Goal: Information Seeking & Learning: Check status

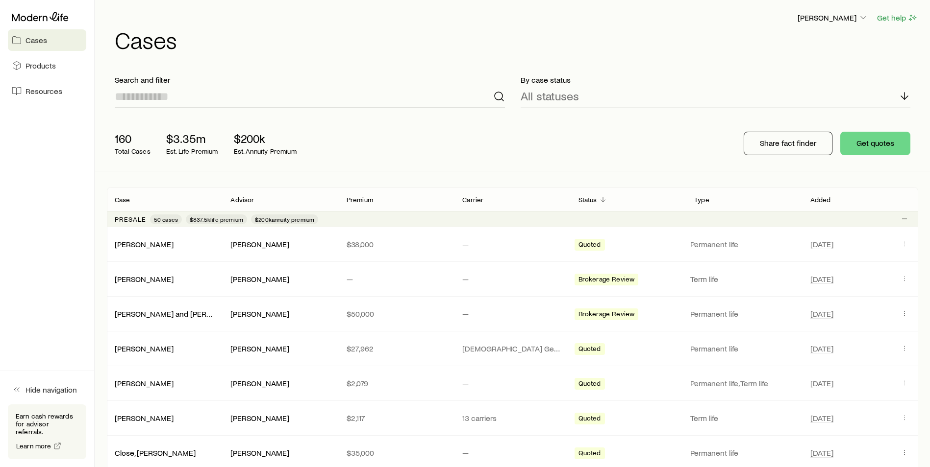
click at [161, 101] on input at bounding box center [310, 97] width 390 height 24
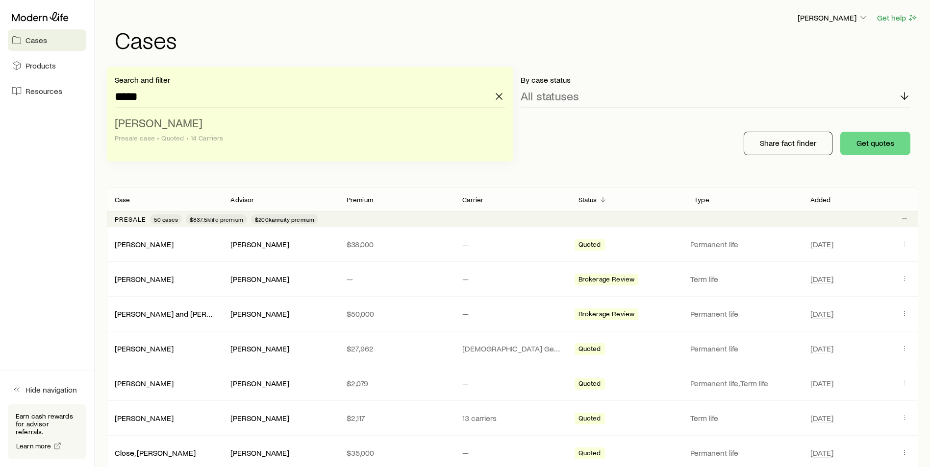
click at [140, 126] on span "[PERSON_NAME]" at bounding box center [159, 123] width 88 height 14
type input "**********"
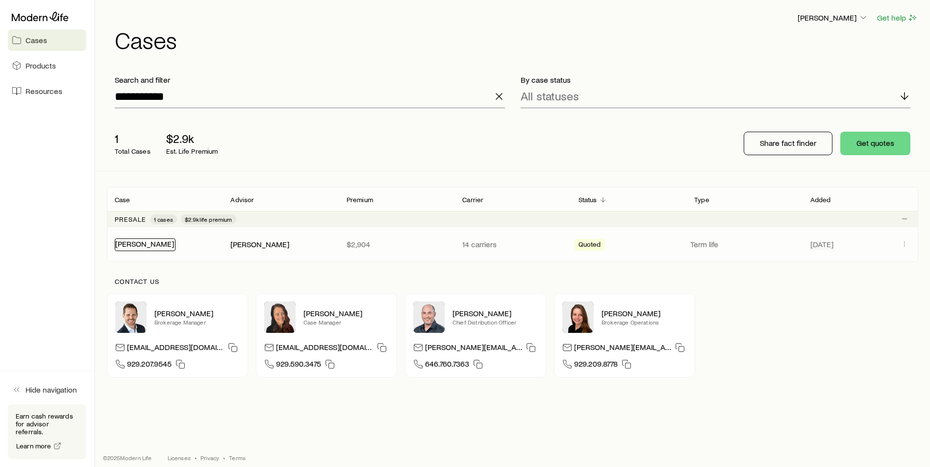
click at [139, 245] on link "[PERSON_NAME]" at bounding box center [144, 243] width 59 height 9
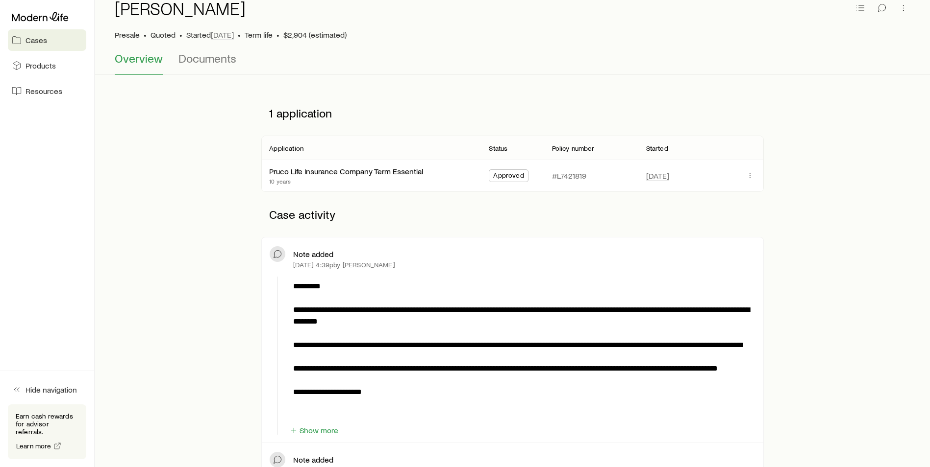
scroll to position [147, 0]
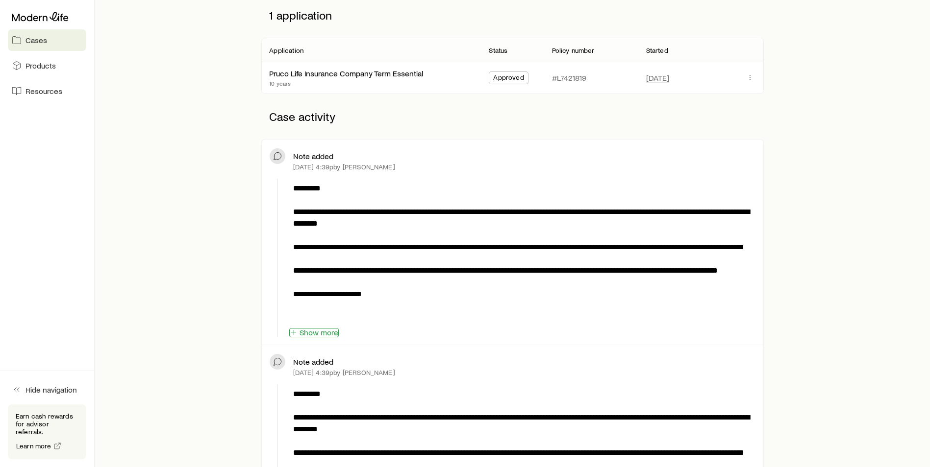
click at [321, 335] on button "Show more" at bounding box center [313, 332] width 49 height 9
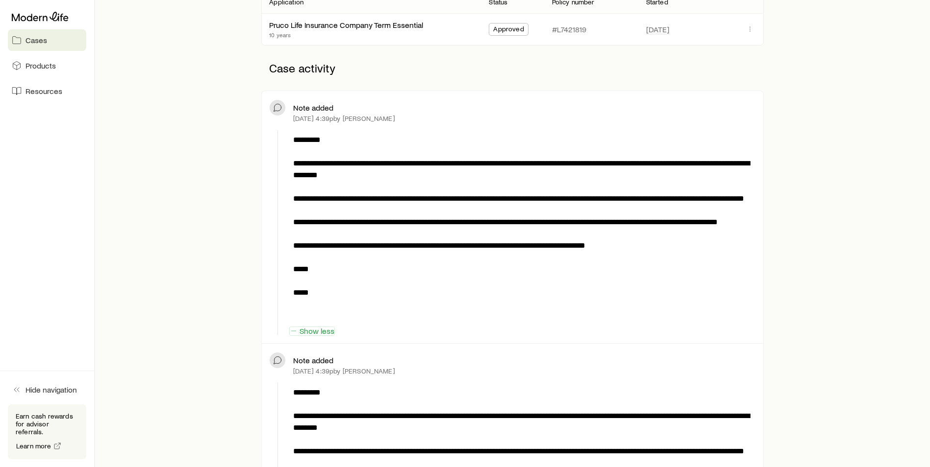
scroll to position [196, 0]
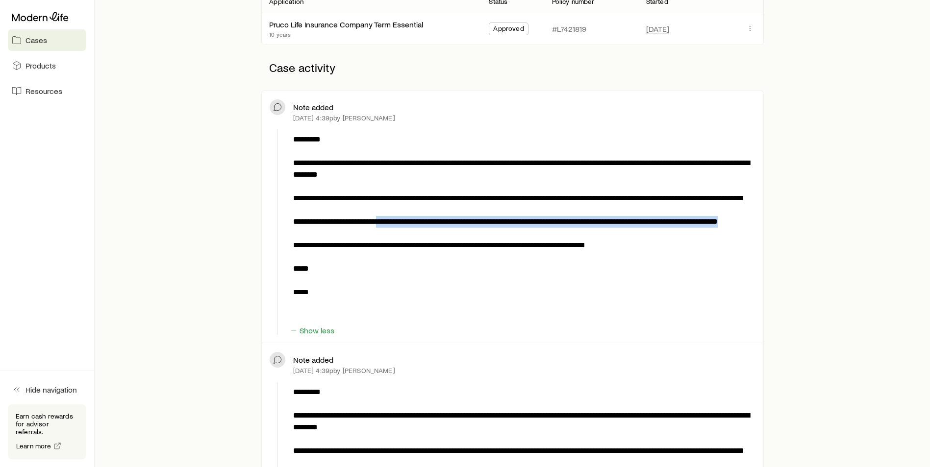
drag, startPoint x: 389, startPoint y: 234, endPoint x: 394, endPoint y: 249, distance: 15.3
click at [394, 249] on p "**********" at bounding box center [522, 228] width 458 height 188
copy p "**********"
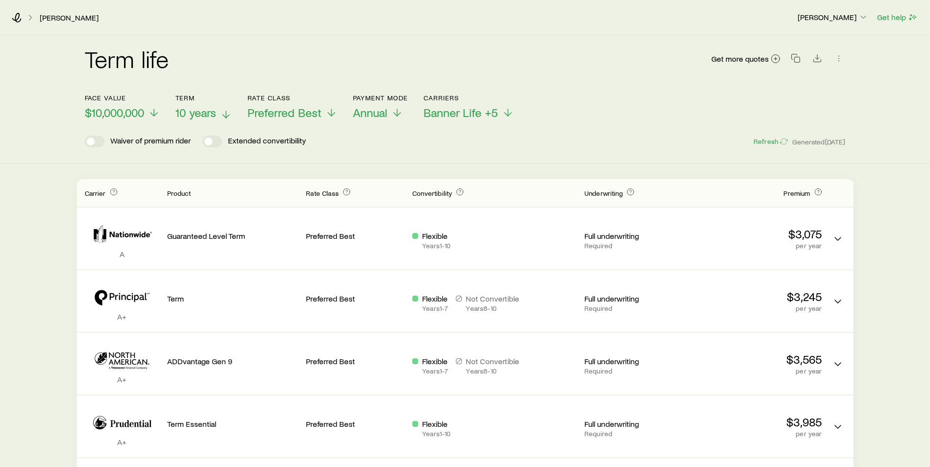
click at [225, 114] on icon at bounding box center [226, 115] width 12 height 12
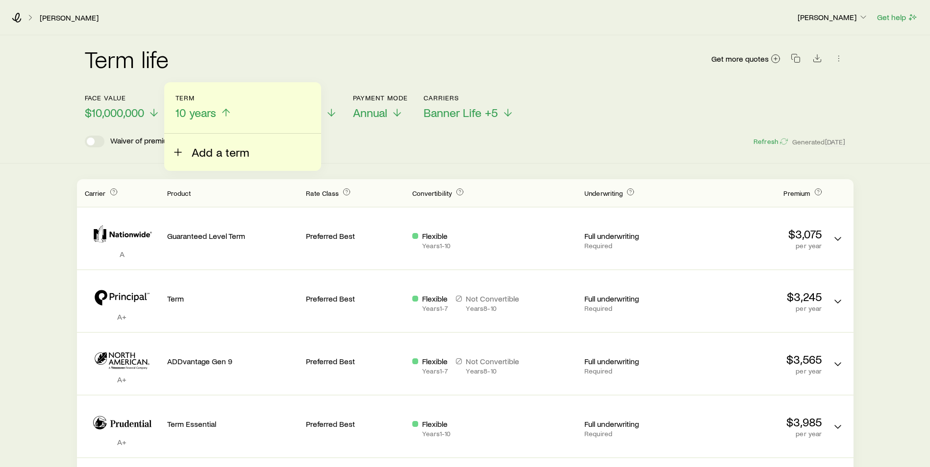
click at [201, 149] on span "Add a term" at bounding box center [220, 153] width 57 height 14
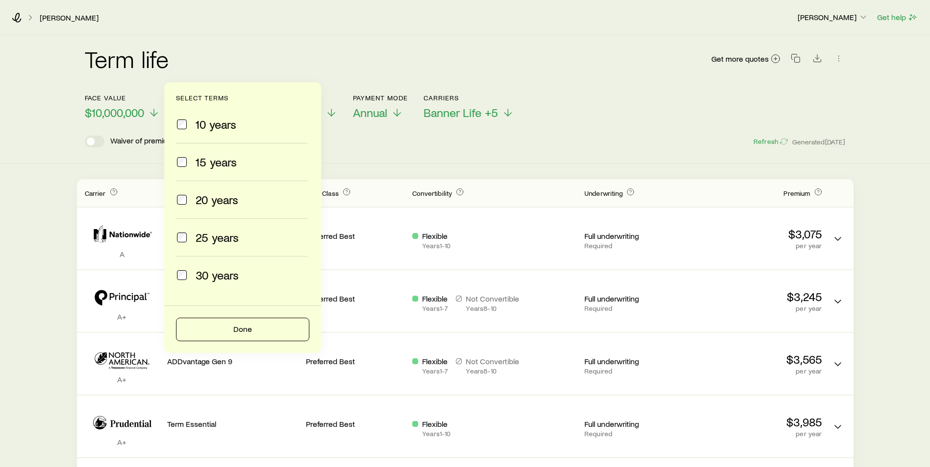
click at [205, 165] on span "15 years" at bounding box center [216, 162] width 41 height 14
click at [191, 202] on div "20 years" at bounding box center [241, 200] width 131 height 14
click at [218, 329] on button "Done" at bounding box center [242, 330] width 133 height 24
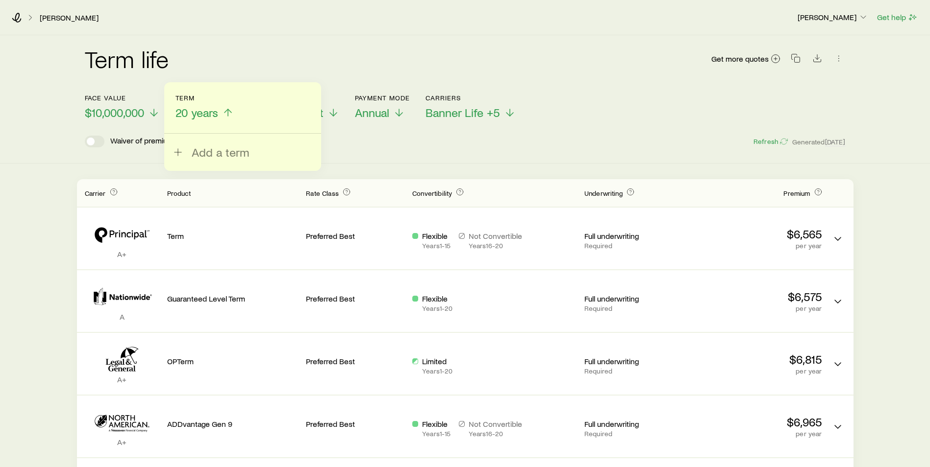
click at [228, 115] on icon at bounding box center [228, 113] width 12 height 12
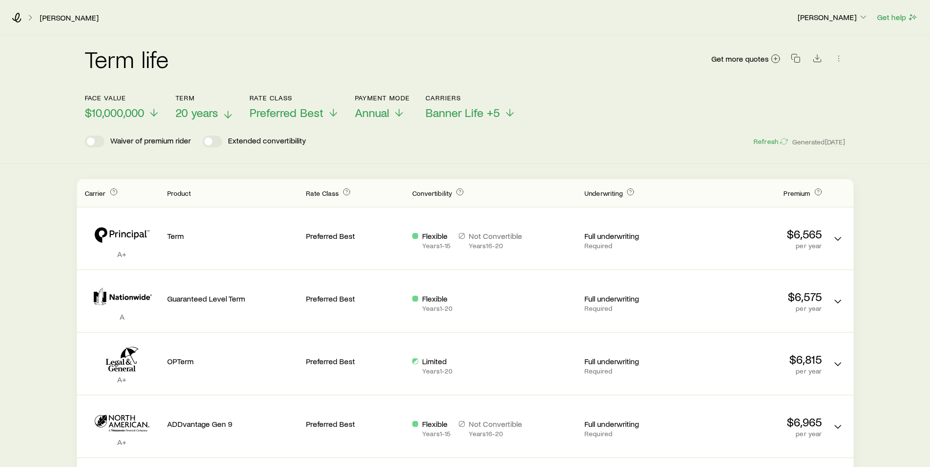
click at [227, 116] on polyline at bounding box center [227, 116] width 7 height 3
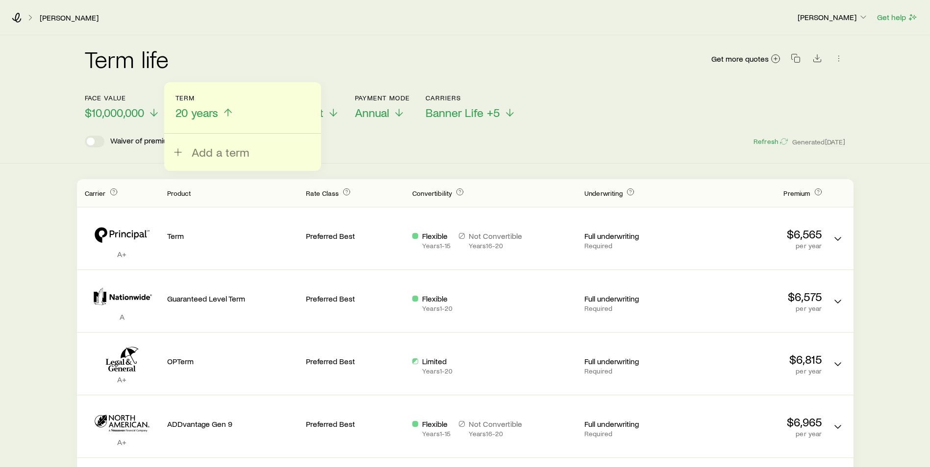
click at [315, 58] on div "Term life Get more quotes" at bounding box center [465, 64] width 761 height 35
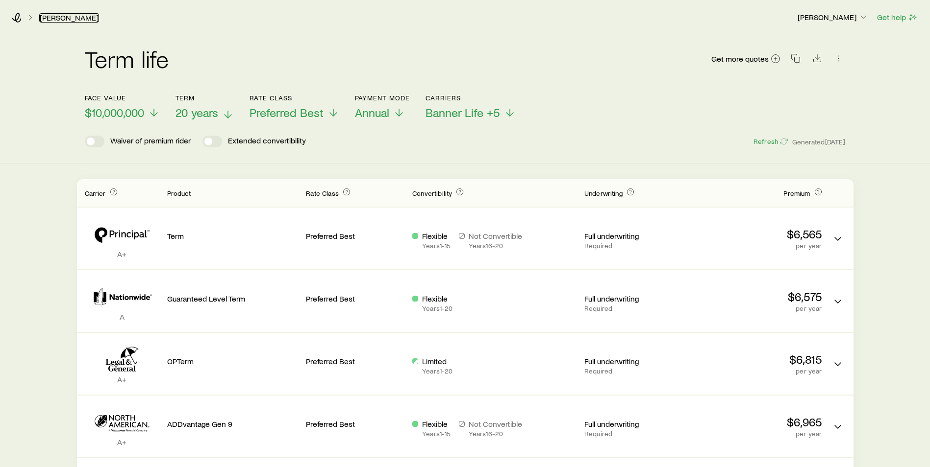
click at [51, 18] on link "[PERSON_NAME]" at bounding box center [69, 17] width 60 height 9
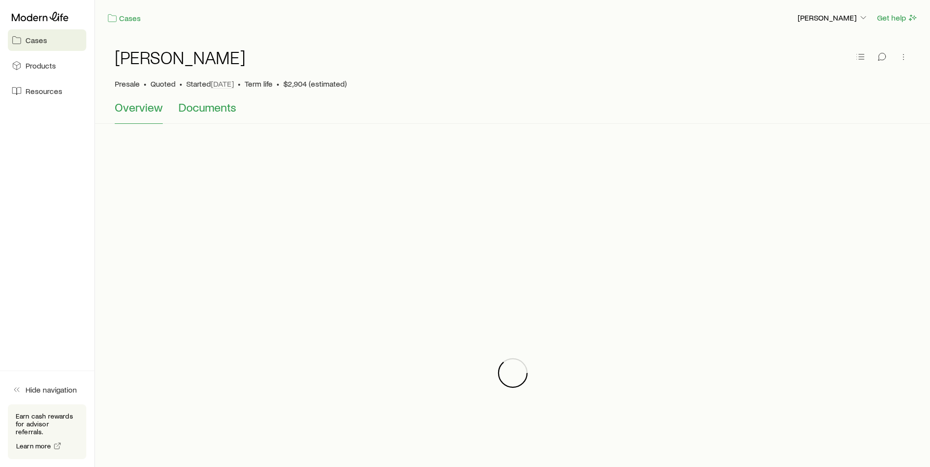
click at [216, 110] on span "Documents" at bounding box center [207, 107] width 58 height 14
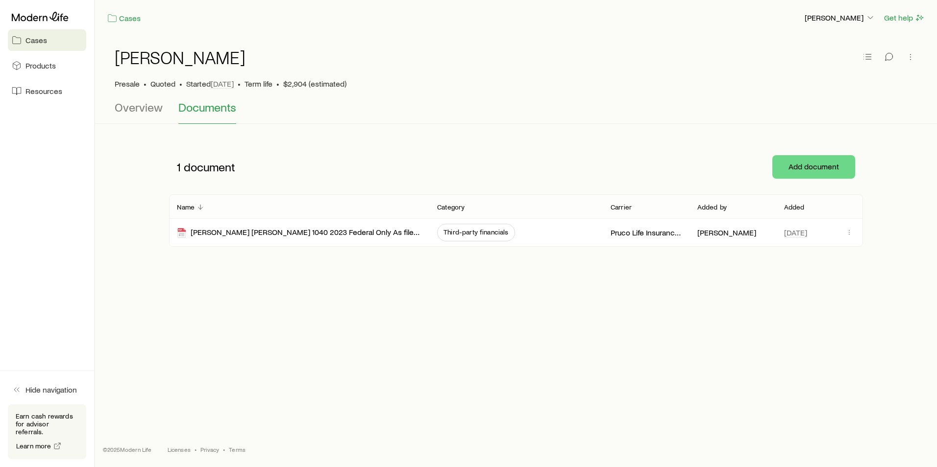
click at [120, 99] on div "[PERSON_NAME] Presale • Quoted • Started [DATE] • Term life • $2,904 (estimated)" at bounding box center [516, 68] width 803 height 65
click at [128, 108] on span "Overview" at bounding box center [139, 107] width 48 height 14
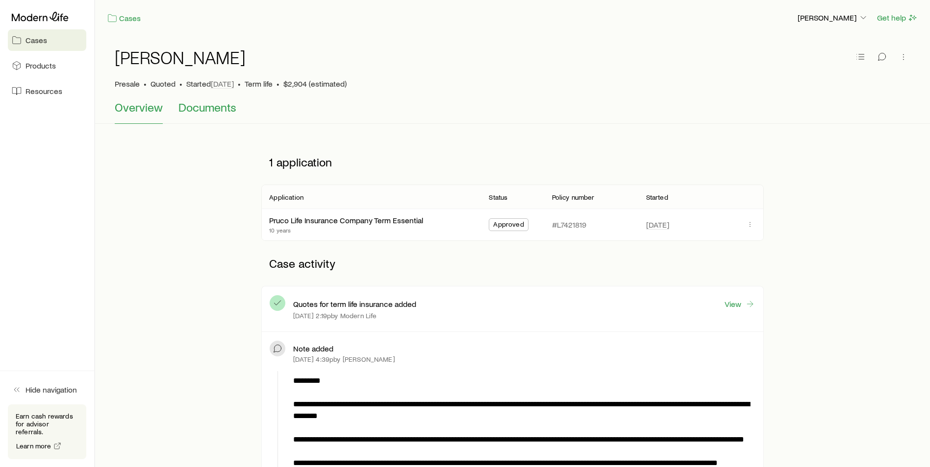
click at [198, 102] on span "Documents" at bounding box center [207, 107] width 58 height 14
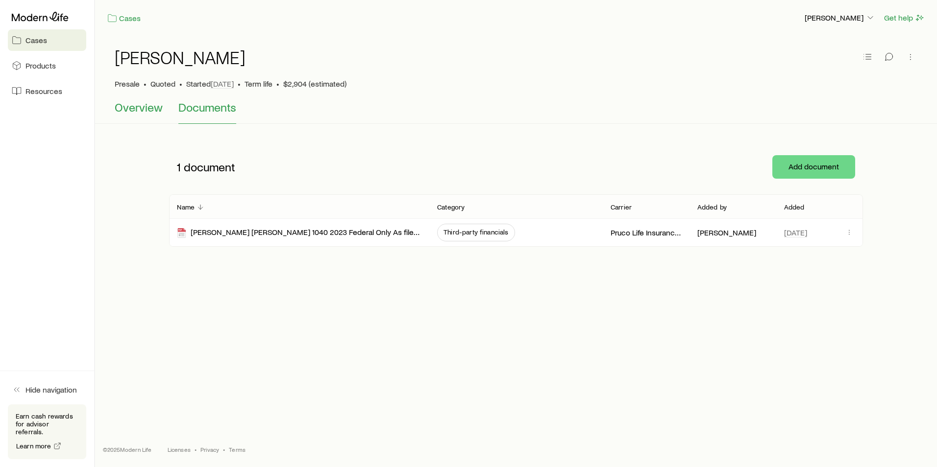
click at [132, 111] on span "Overview" at bounding box center [139, 107] width 48 height 14
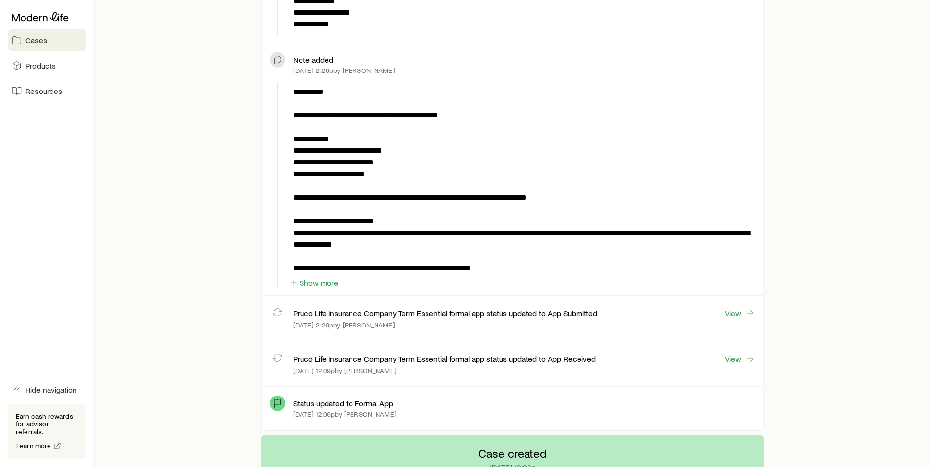
scroll to position [2303, 0]
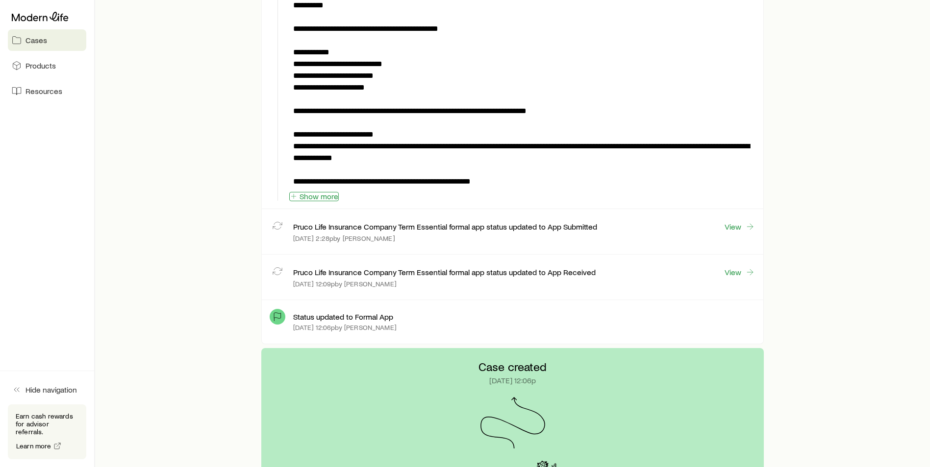
click at [311, 197] on button "Show more" at bounding box center [313, 196] width 49 height 9
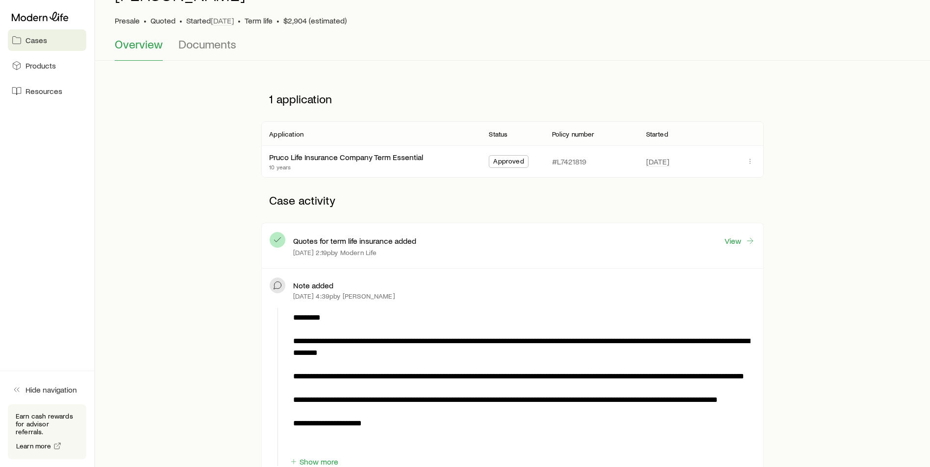
scroll to position [0, 0]
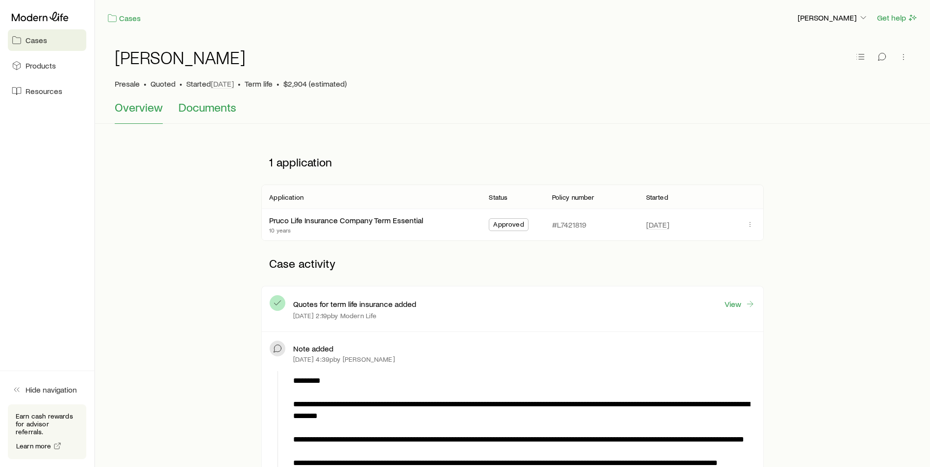
click at [216, 111] on span "Documents" at bounding box center [207, 107] width 58 height 14
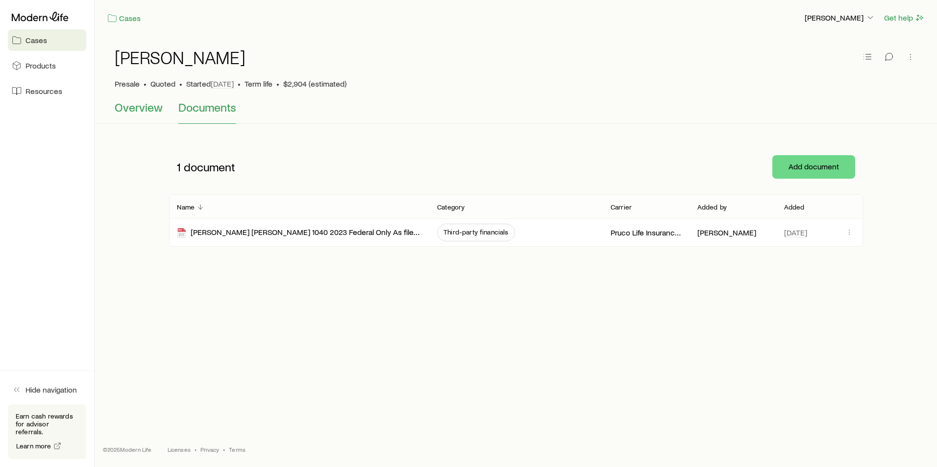
click at [121, 108] on span "Overview" at bounding box center [139, 107] width 48 height 14
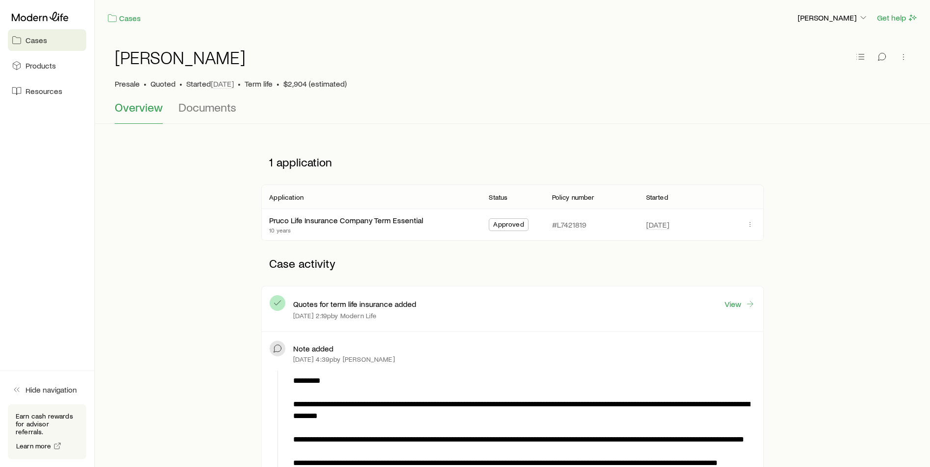
click at [136, 66] on h1 "[PERSON_NAME]" at bounding box center [180, 58] width 131 height 20
click at [161, 84] on span "Quoted" at bounding box center [162, 84] width 25 height 10
click at [20, 18] on icon at bounding box center [40, 17] width 57 height 10
